Goal: Navigation & Orientation: Find specific page/section

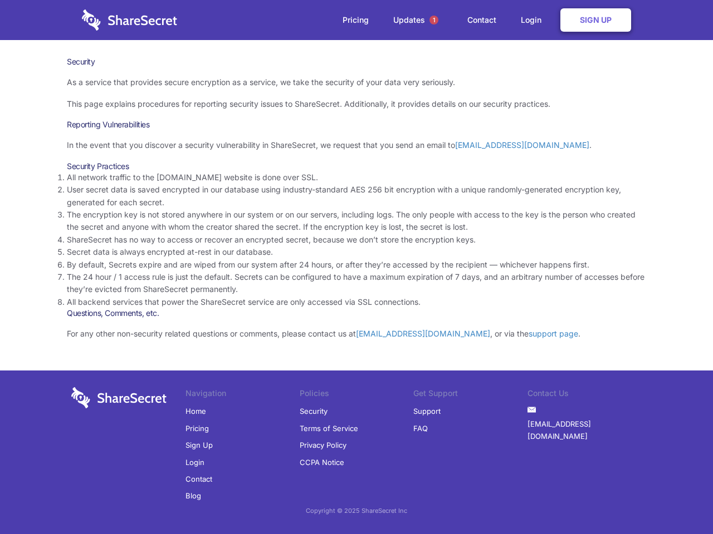
click at [356, 267] on li "By default, Secrets expire and are wiped from our system after 24 hours, or aft…" at bounding box center [356, 265] width 579 height 12
click at [434, 20] on span "1" at bounding box center [433, 20] width 9 height 9
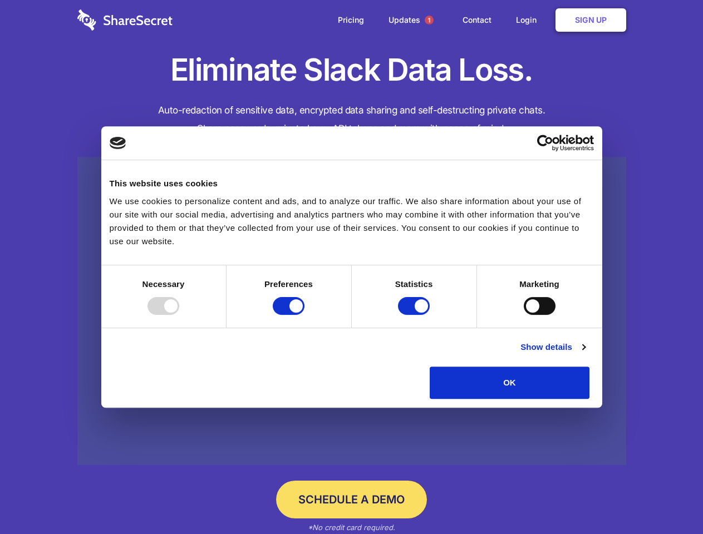
click at [179, 315] on div at bounding box center [164, 306] width 32 height 18
click at [305, 315] on input "Preferences" at bounding box center [289, 306] width 32 height 18
checkbox input "false"
click at [415, 315] on input "Statistics" at bounding box center [414, 306] width 32 height 18
checkbox input "false"
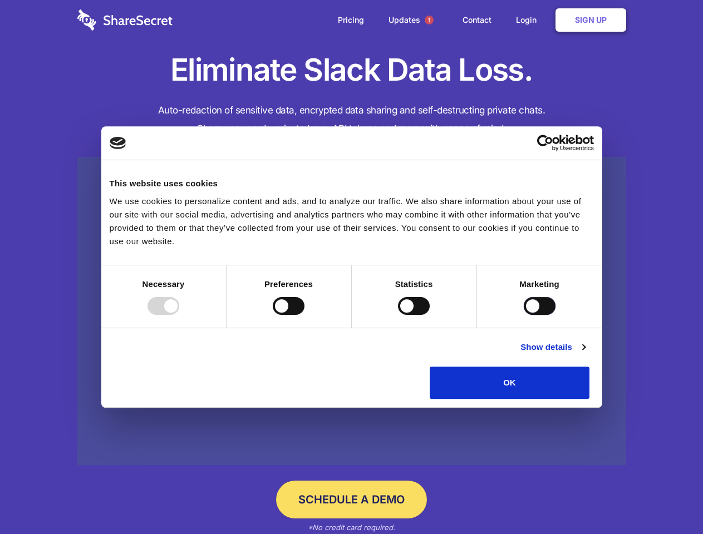
click at [524, 315] on input "Marketing" at bounding box center [540, 306] width 32 height 18
checkbox input "true"
click at [585, 354] on link "Show details" at bounding box center [553, 347] width 65 height 13
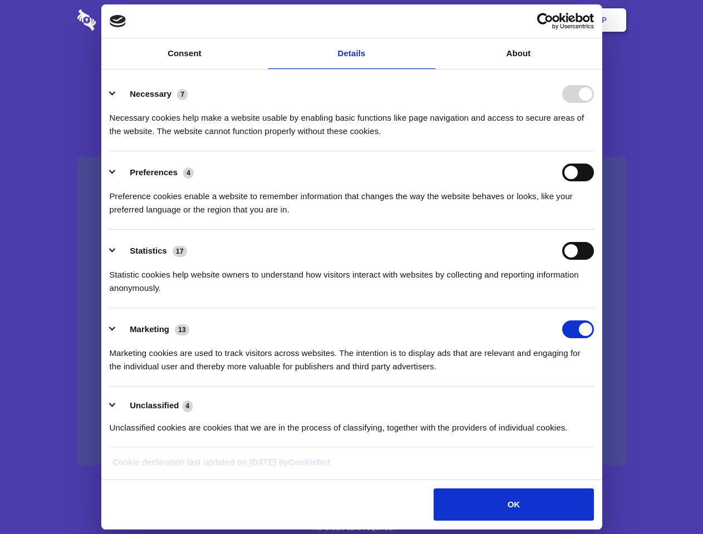
click at [594, 151] on li "Necessary 7 Necessary cookies help make a website usable by enabling basic func…" at bounding box center [352, 112] width 484 height 78
click at [429, 20] on span "1" at bounding box center [429, 20] width 9 height 9
